Goal: Find specific page/section

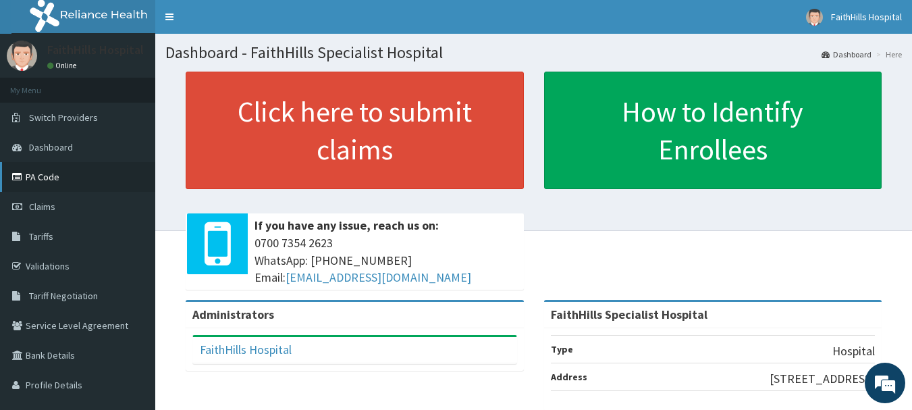
click at [60, 179] on link "PA Code" at bounding box center [77, 177] width 155 height 30
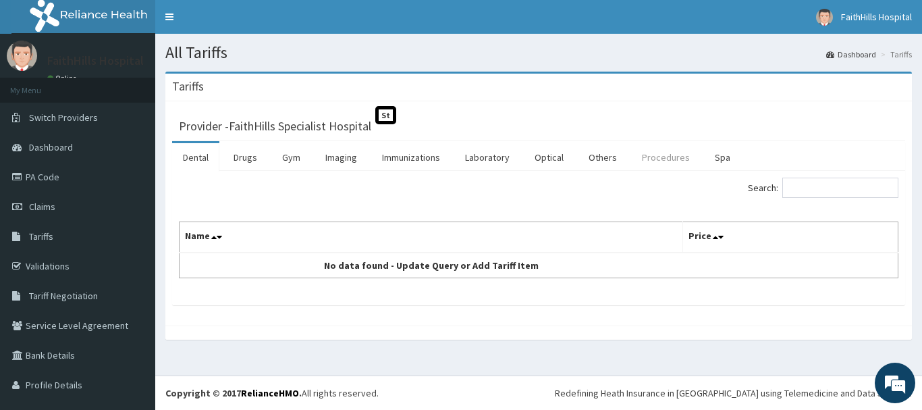
click at [652, 158] on link "Procedures" at bounding box center [666, 157] width 70 height 28
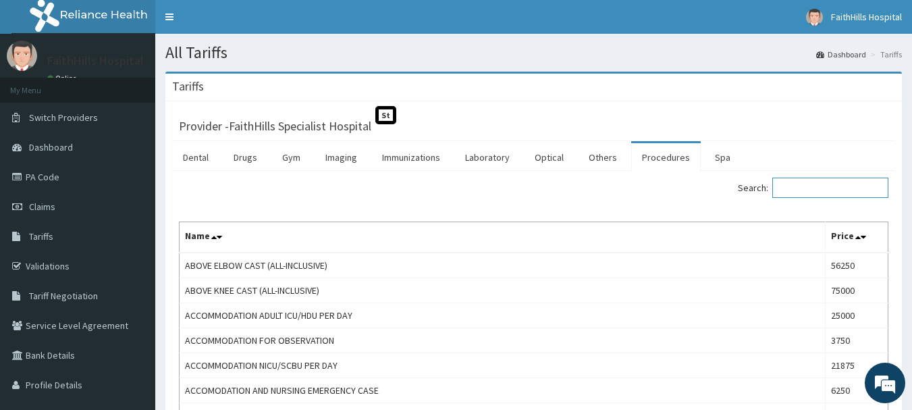
click at [833, 185] on input "Search:" at bounding box center [830, 188] width 116 height 20
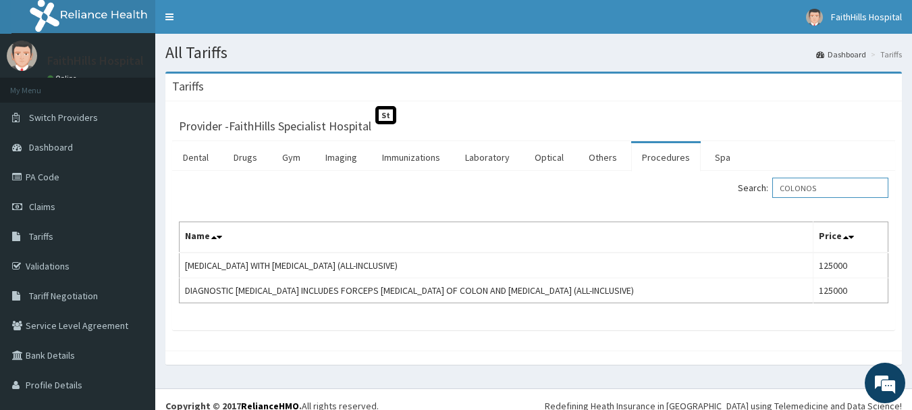
type input "COLONOS"
click at [53, 172] on link "PA Code" at bounding box center [77, 177] width 155 height 30
